Goal: Information Seeking & Learning: Learn about a topic

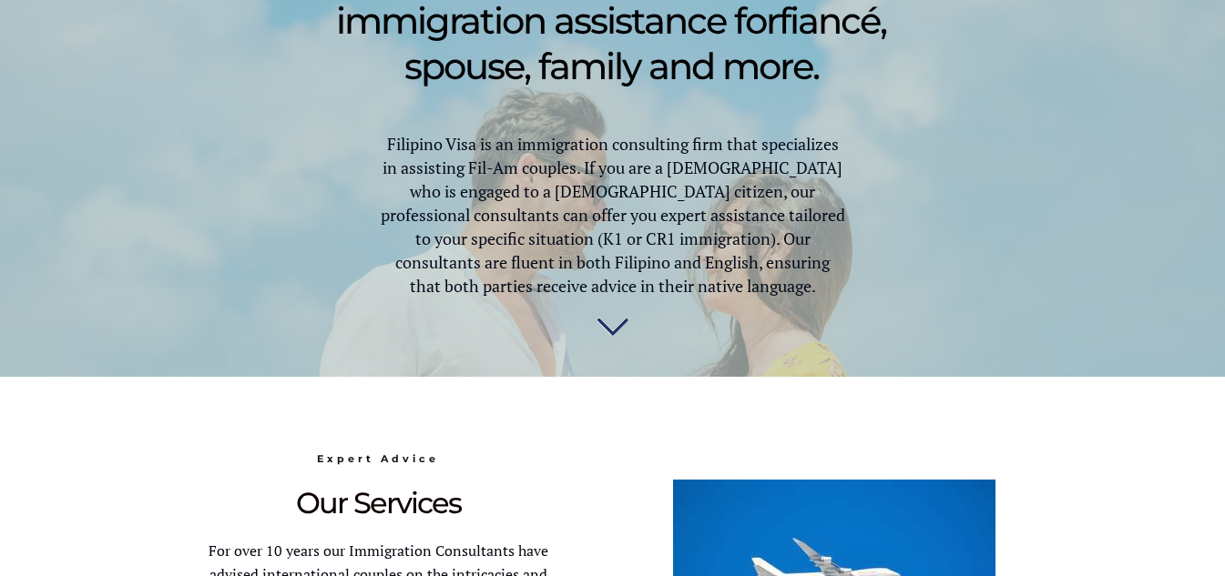
scroll to position [1032, 0]
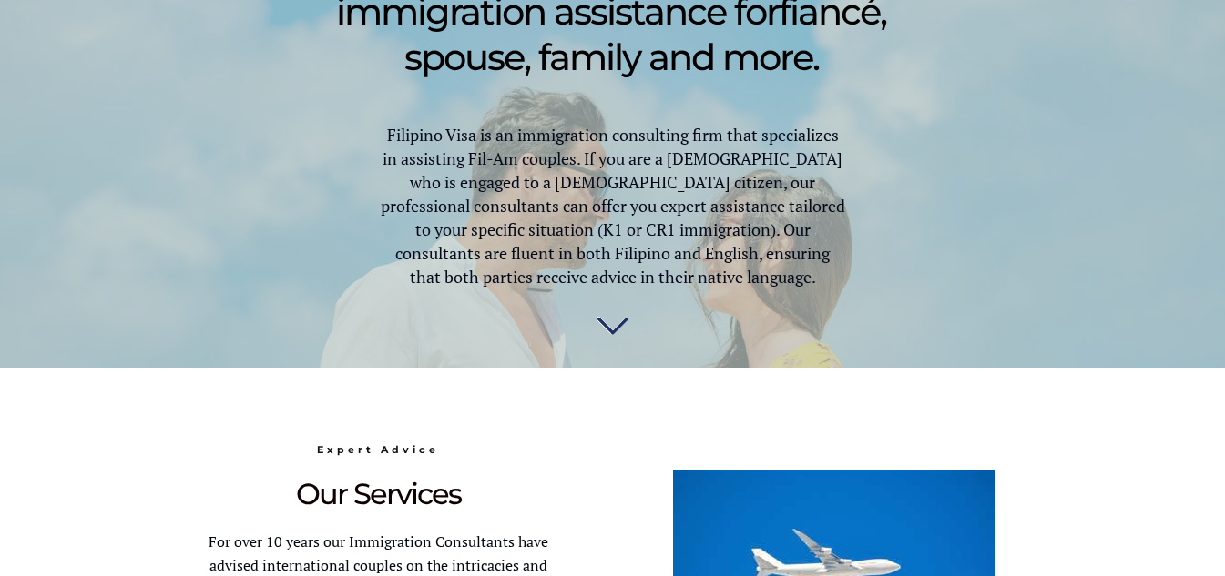
click at [613, 322] on img at bounding box center [612, 327] width 32 height 36
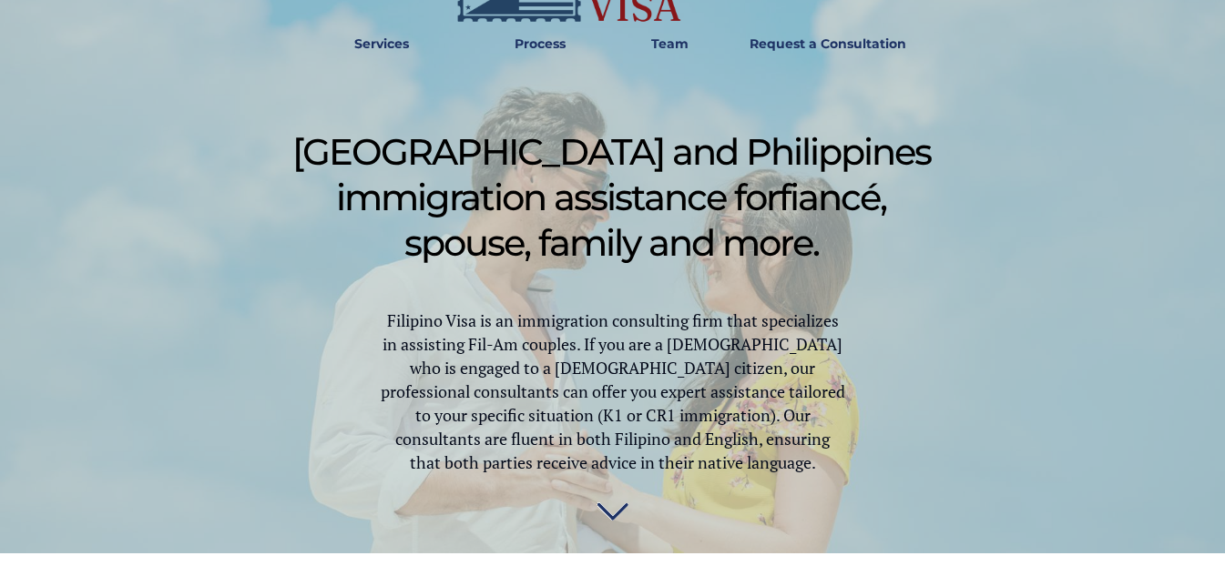
scroll to position [732, 0]
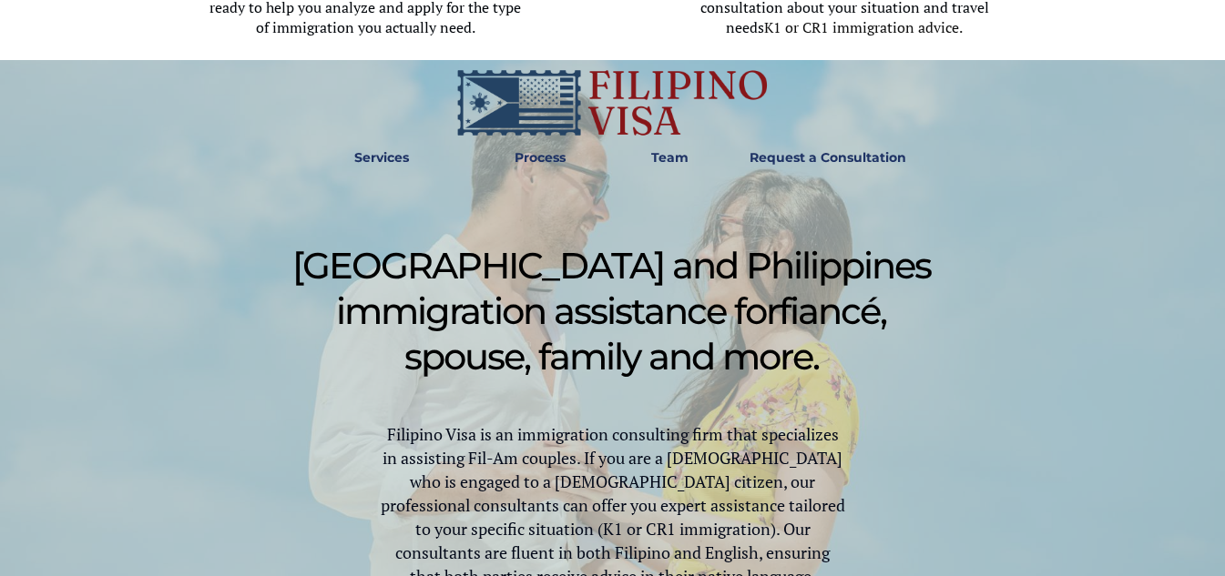
click at [688, 163] on span "Team" at bounding box center [669, 157] width 61 height 15
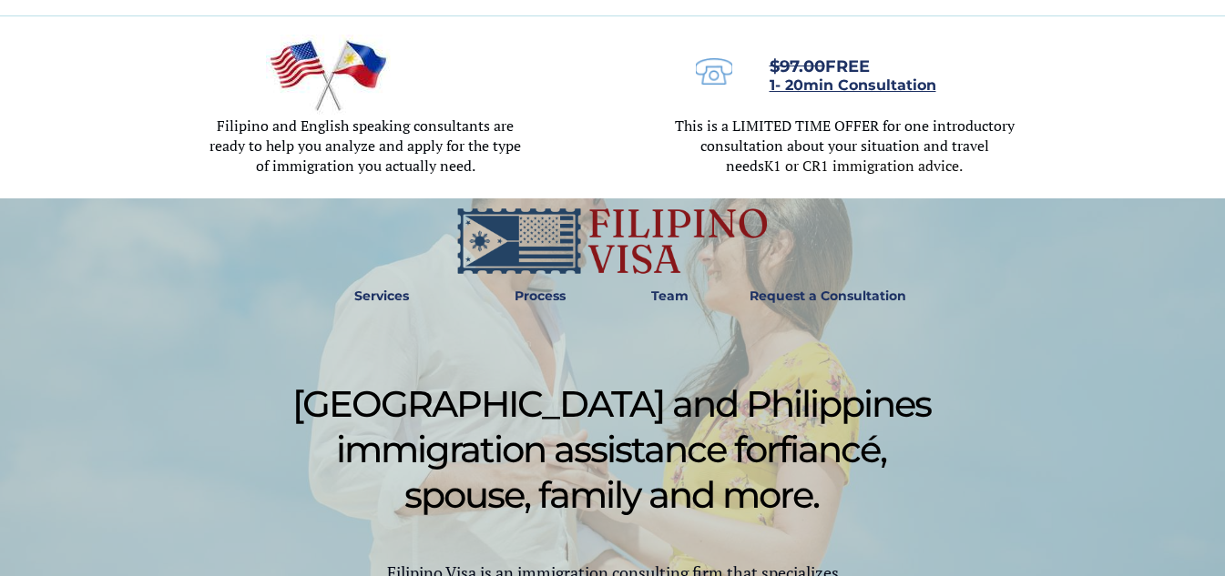
scroll to position [567, 0]
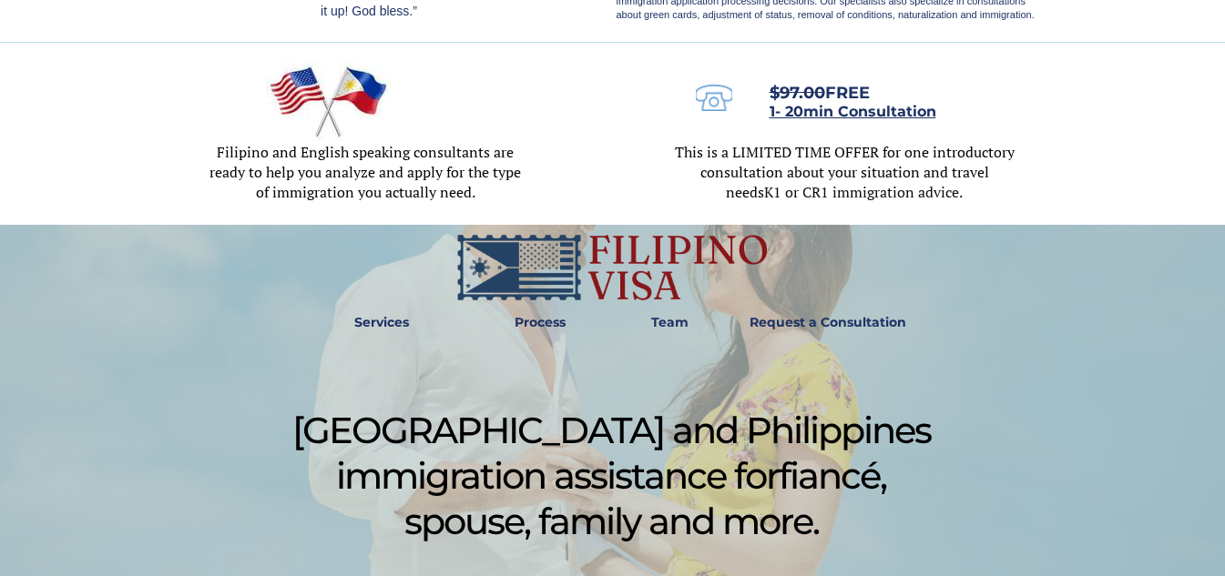
click at [658, 326] on strong "Team" at bounding box center [669, 322] width 37 height 16
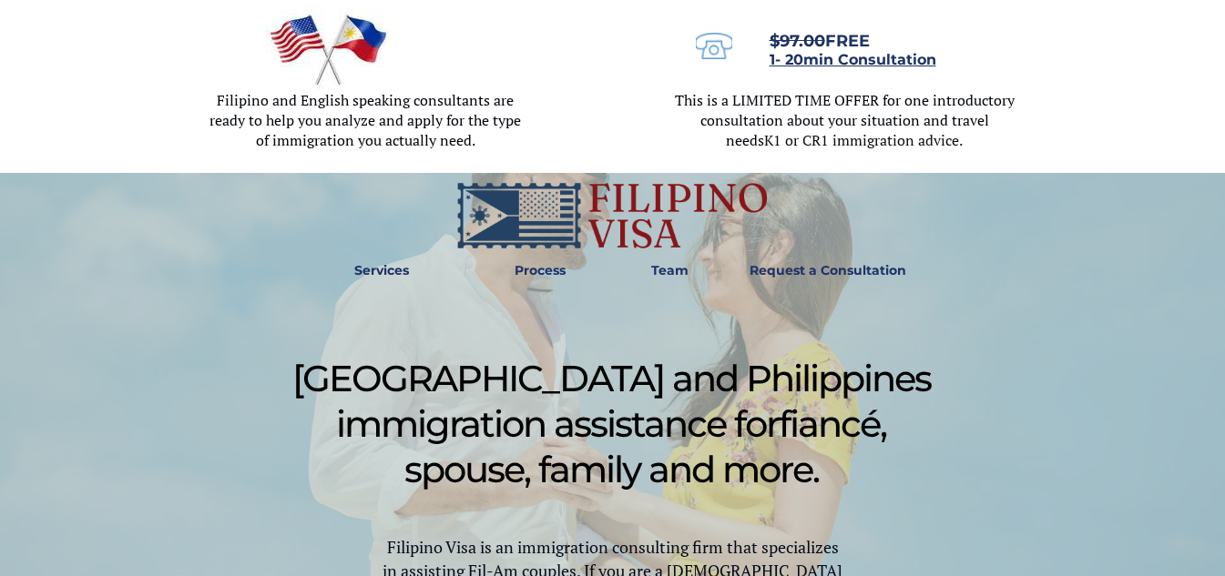
scroll to position [566, 0]
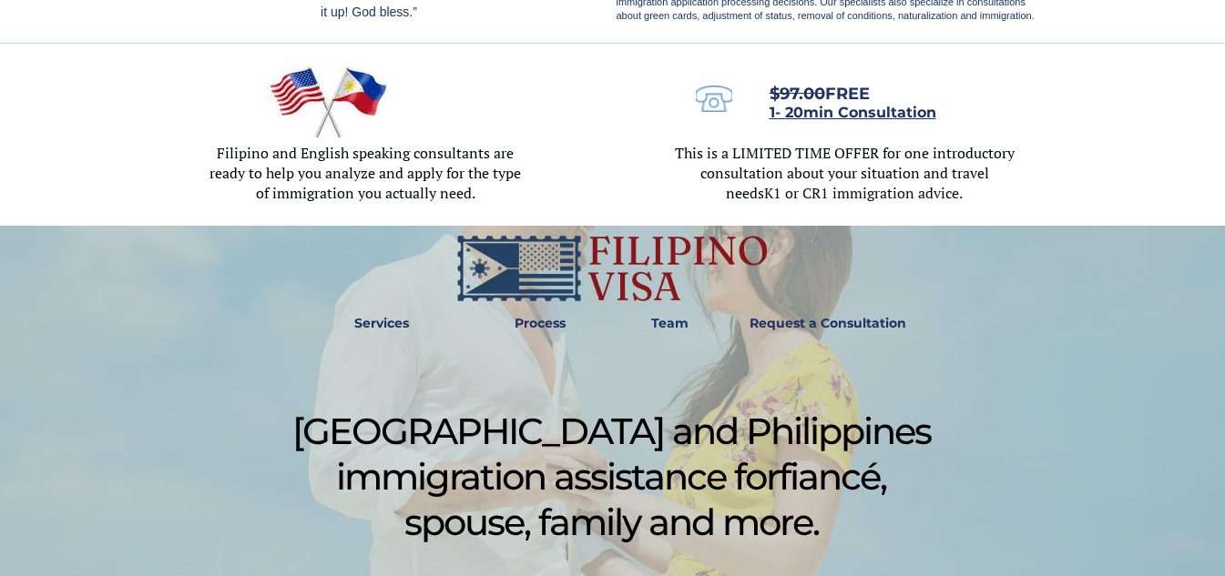
click at [391, 313] on link "Services" at bounding box center [381, 324] width 79 height 42
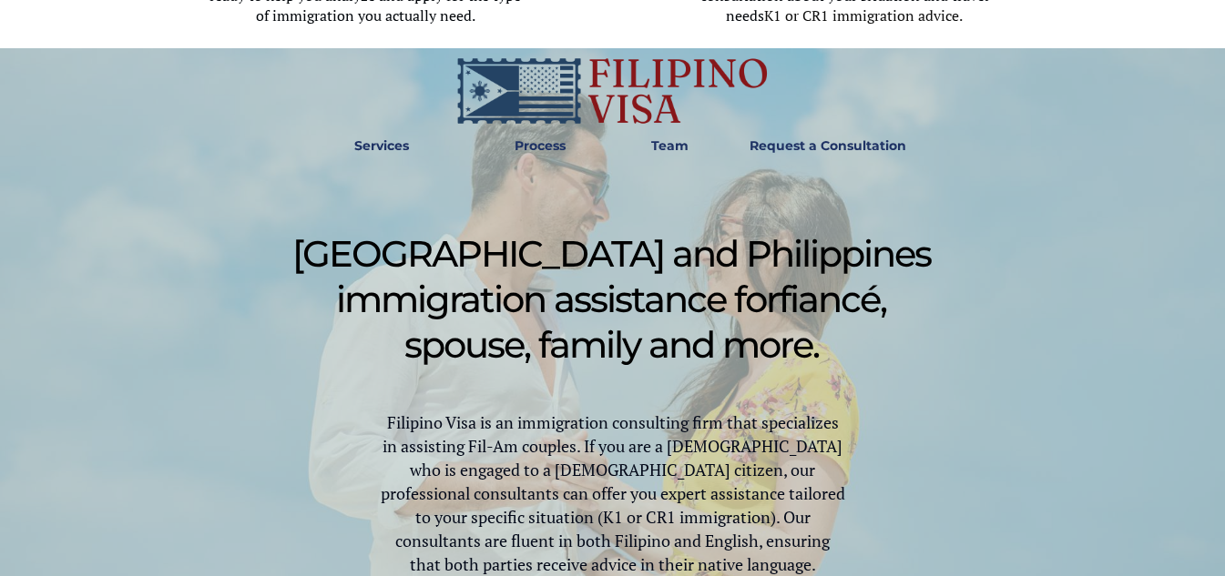
scroll to position [732, 0]
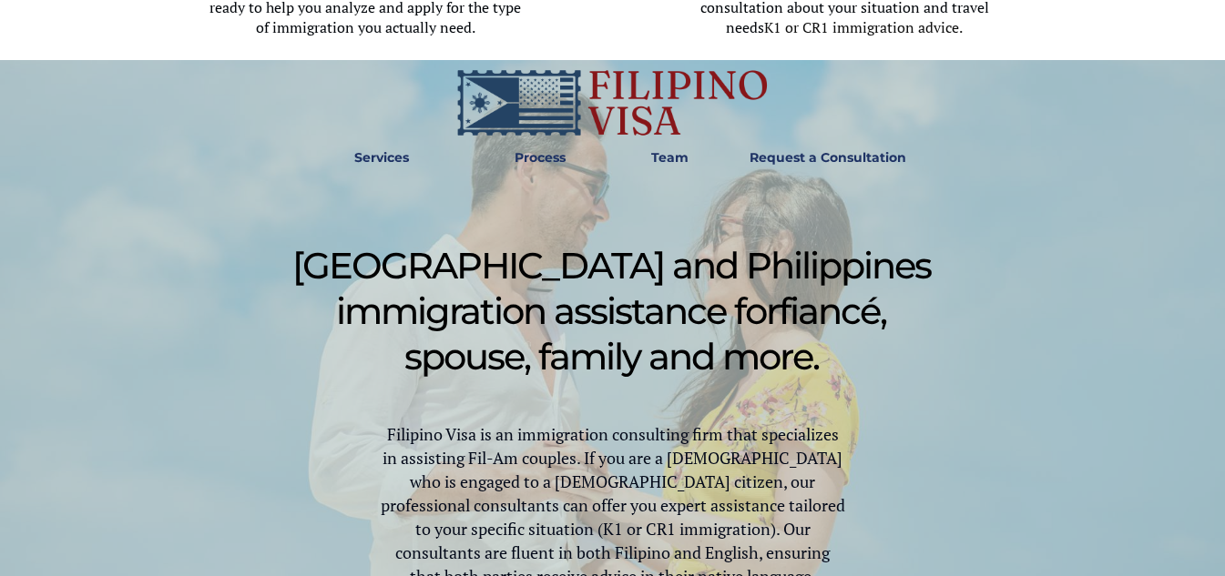
click at [658, 155] on strong "Team" at bounding box center [669, 157] width 37 height 16
